Goal: Task Accomplishment & Management: Use online tool/utility

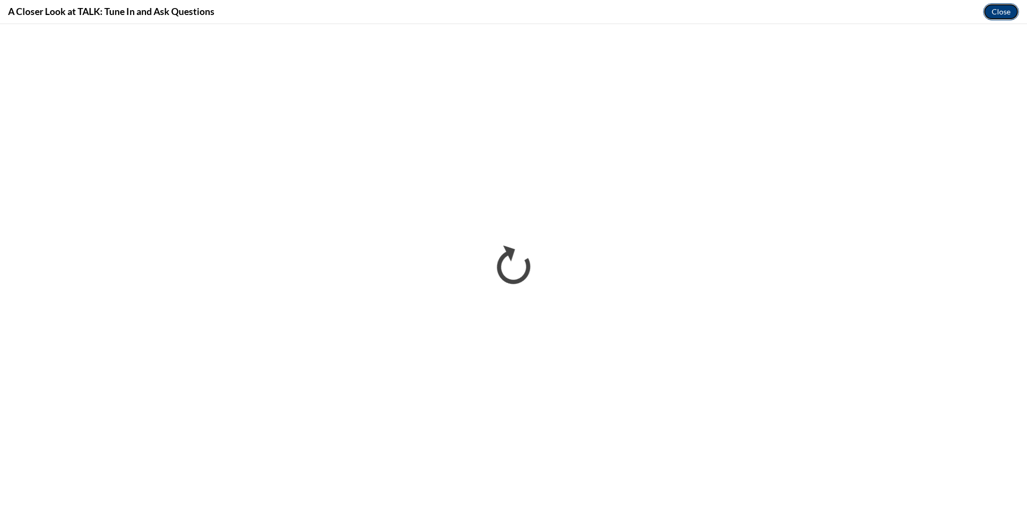
click at [1004, 11] on button "Close" at bounding box center [1001, 11] width 36 height 17
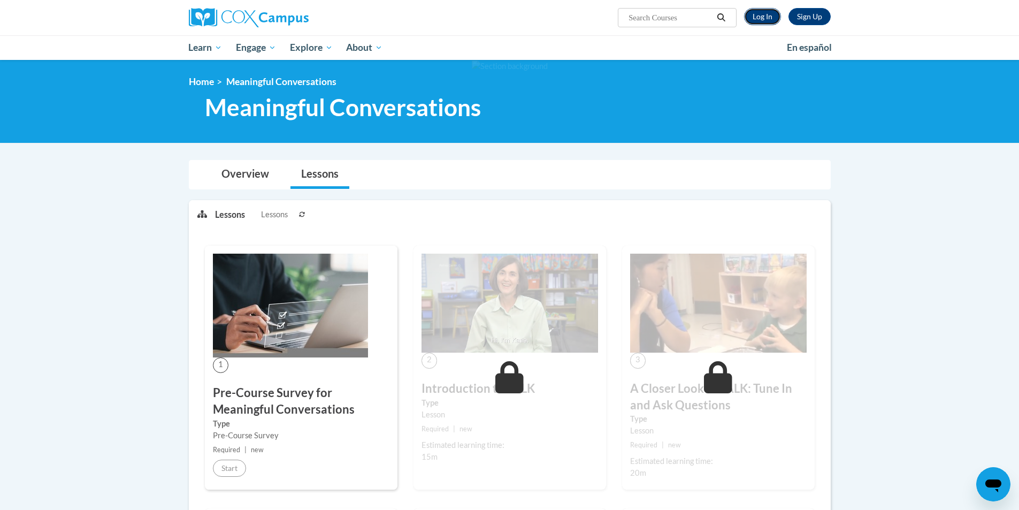
click at [761, 22] on link "Log In" at bounding box center [762, 16] width 37 height 17
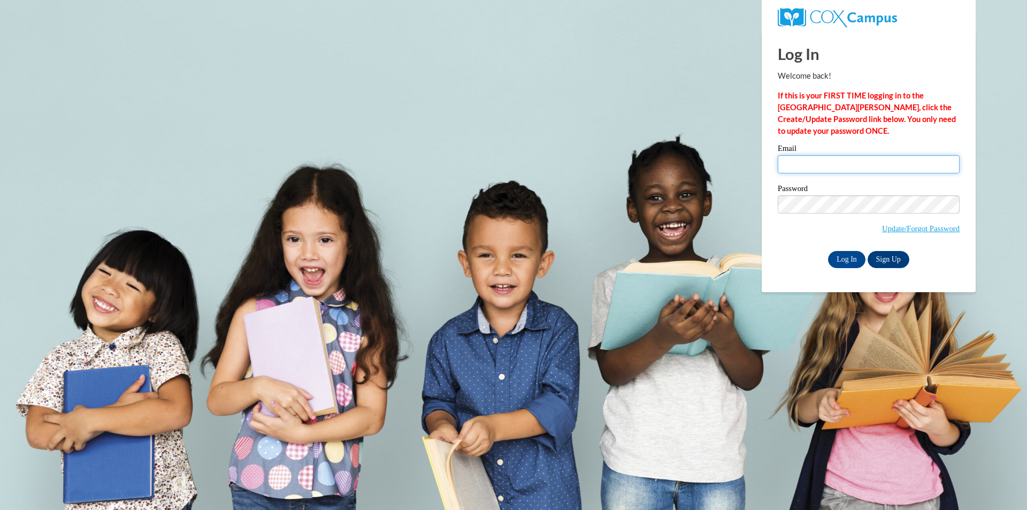
click at [831, 163] on input "Email" at bounding box center [869, 164] width 182 height 18
type input "jones.adam.w@muscogee.k12.ga.us"
click at [853, 190] on label "Password" at bounding box center [869, 190] width 182 height 11
click at [847, 255] on input "Log In" at bounding box center [846, 259] width 37 height 17
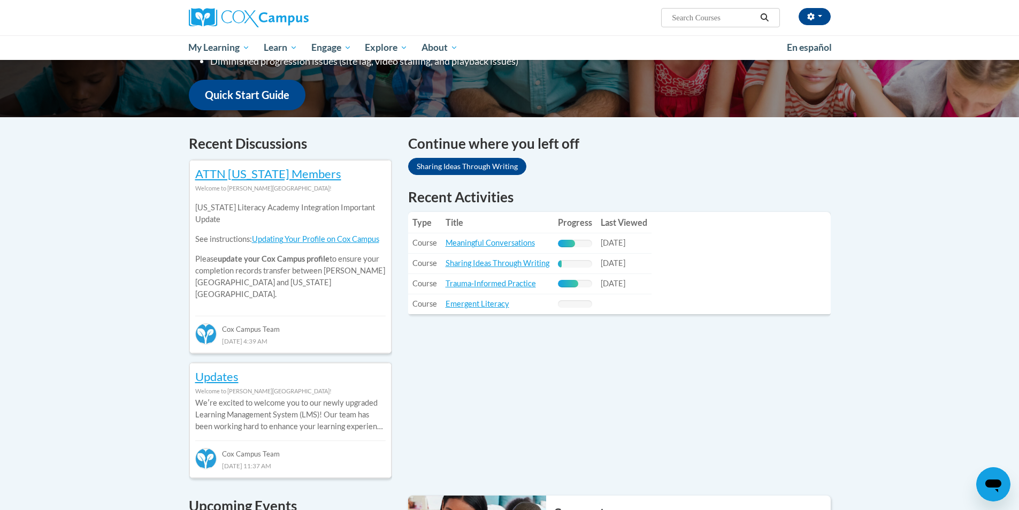
scroll to position [267, 0]
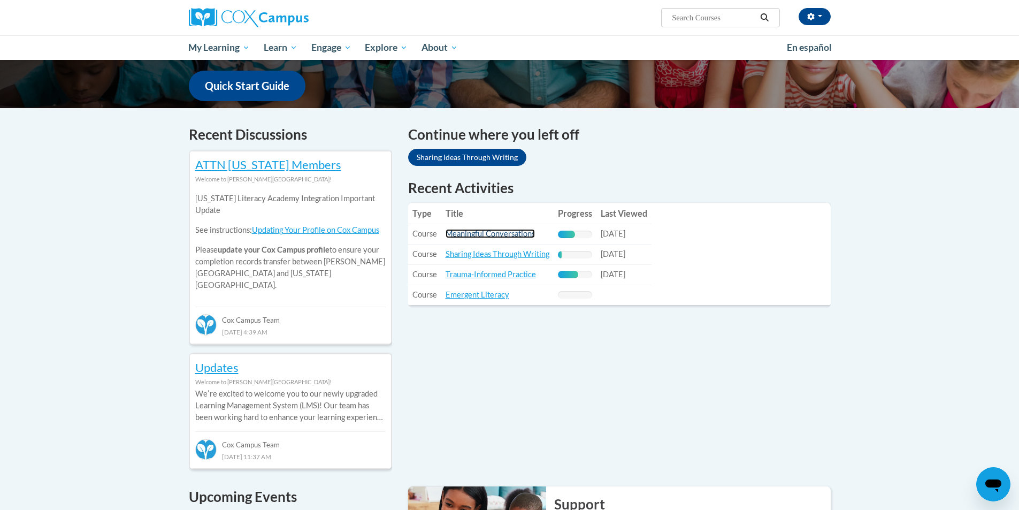
click at [507, 235] on link "Meaningful Conversations" at bounding box center [490, 233] width 89 height 9
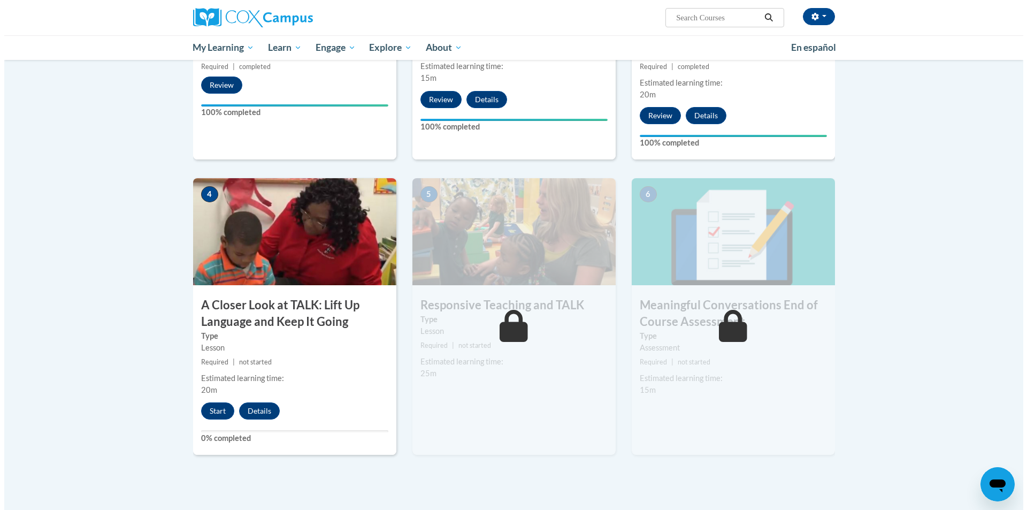
scroll to position [428, 0]
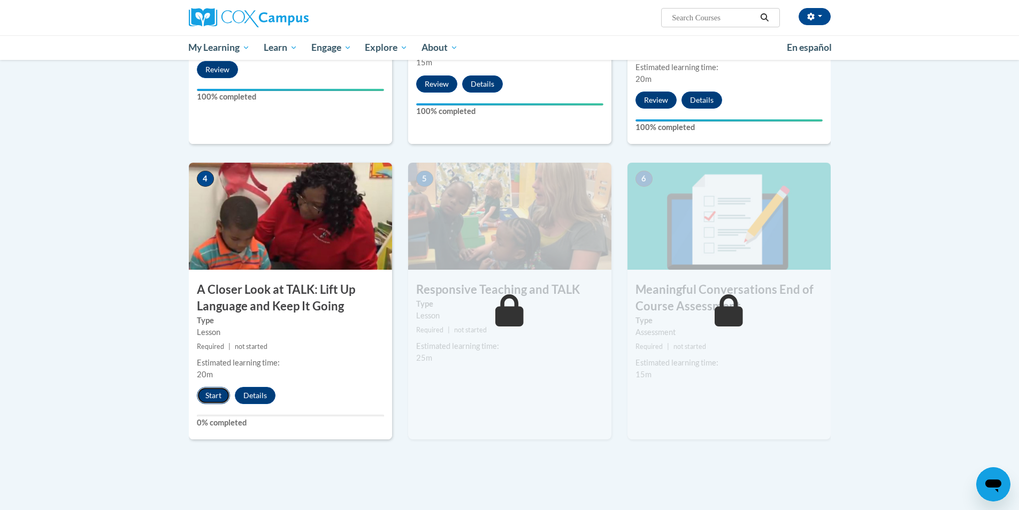
click at [213, 393] on button "Start" at bounding box center [213, 395] width 33 height 17
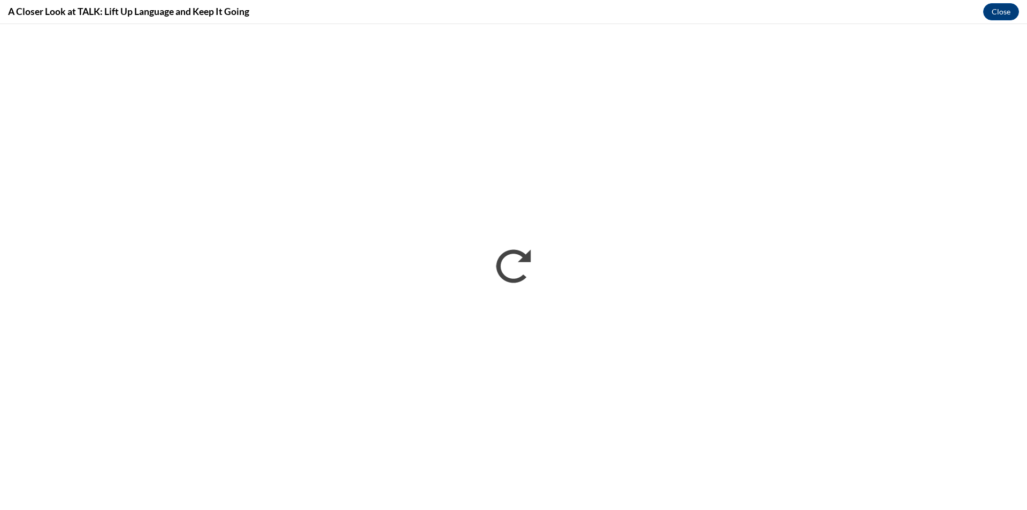
scroll to position [0, 0]
